Goal: Task Accomplishment & Management: Manage account settings

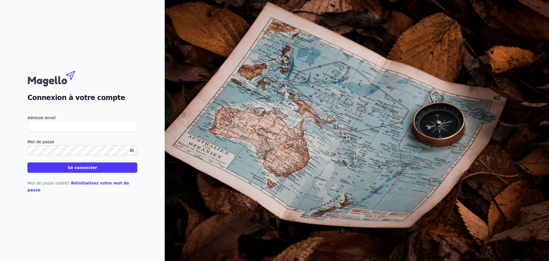
type input "[EMAIL_ADDRESS][DOMAIN_NAME]"
click at [73, 170] on button "Se connecter" at bounding box center [82, 167] width 110 height 10
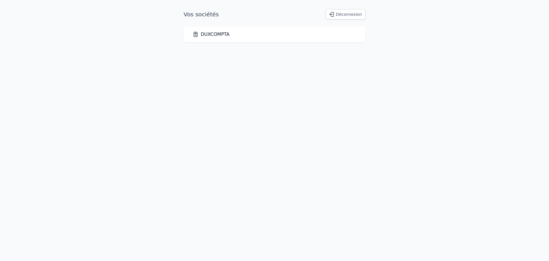
click at [207, 31] on link "DUXCOMPTA" at bounding box center [211, 34] width 37 height 7
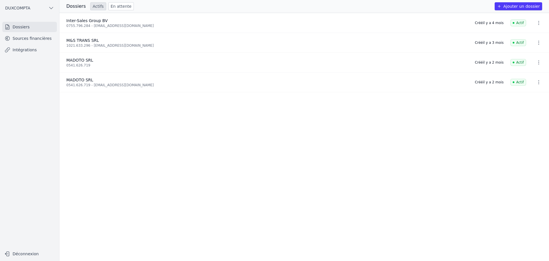
click at [85, 41] on span "M&S TRANS SRL" at bounding box center [82, 40] width 33 height 5
click at [539, 44] on icon "button" at bounding box center [539, 43] width 6 height 6
drag, startPoint x: 120, startPoint y: 44, endPoint x: 76, endPoint y: 43, distance: 43.8
click at [118, 44] on div at bounding box center [274, 130] width 549 height 261
click at [22, 35] on link "Sources financières" at bounding box center [29, 38] width 55 height 10
